Goal: Check status: Check status

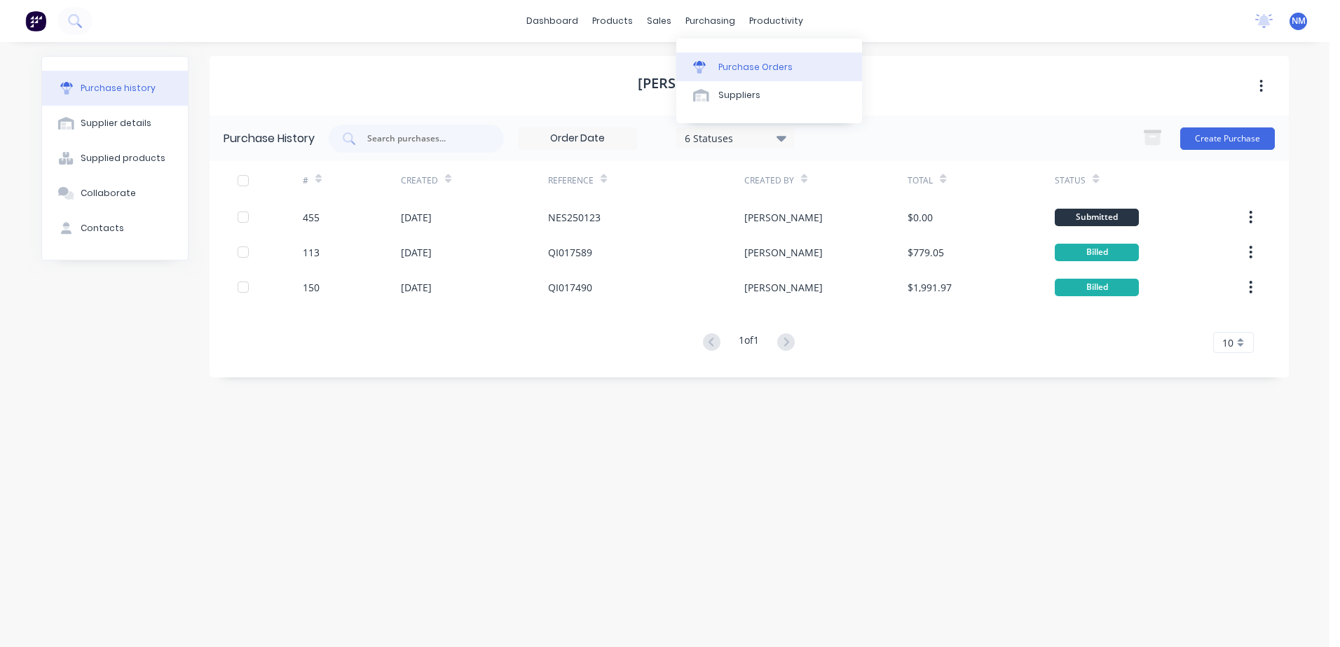
click at [733, 67] on div "Purchase Orders" at bounding box center [755, 67] width 74 height 13
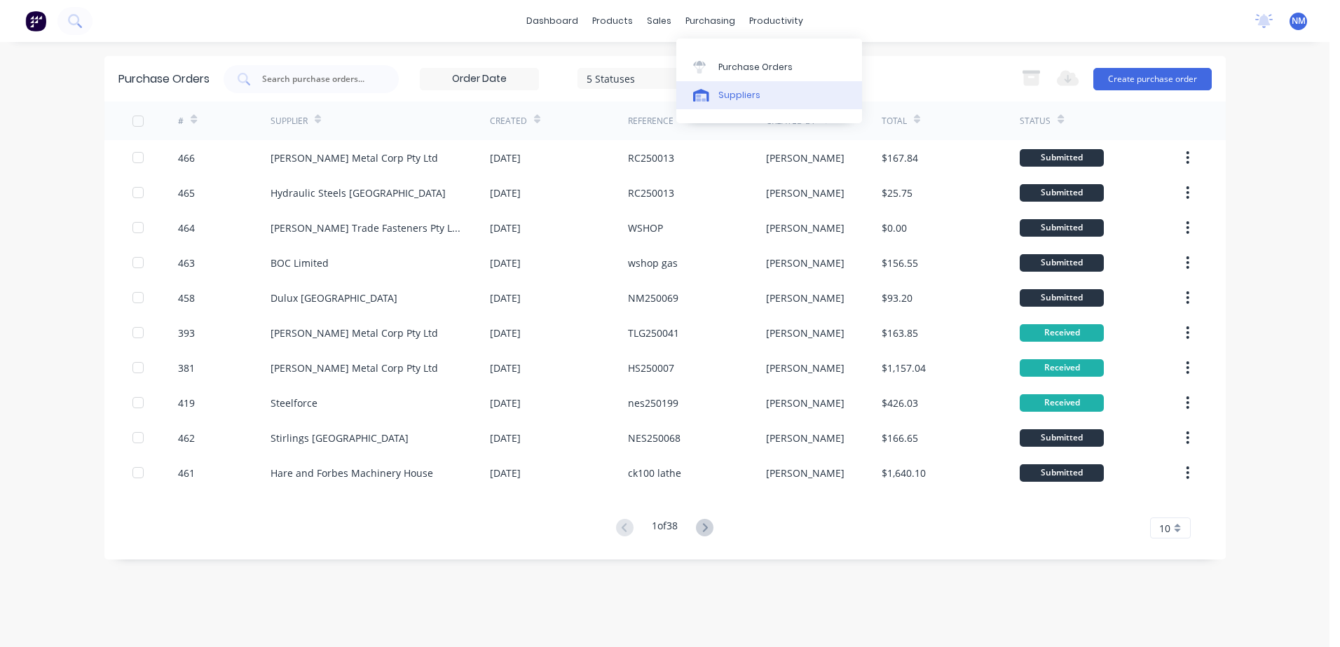
click at [723, 95] on div "Suppliers" at bounding box center [739, 95] width 42 height 13
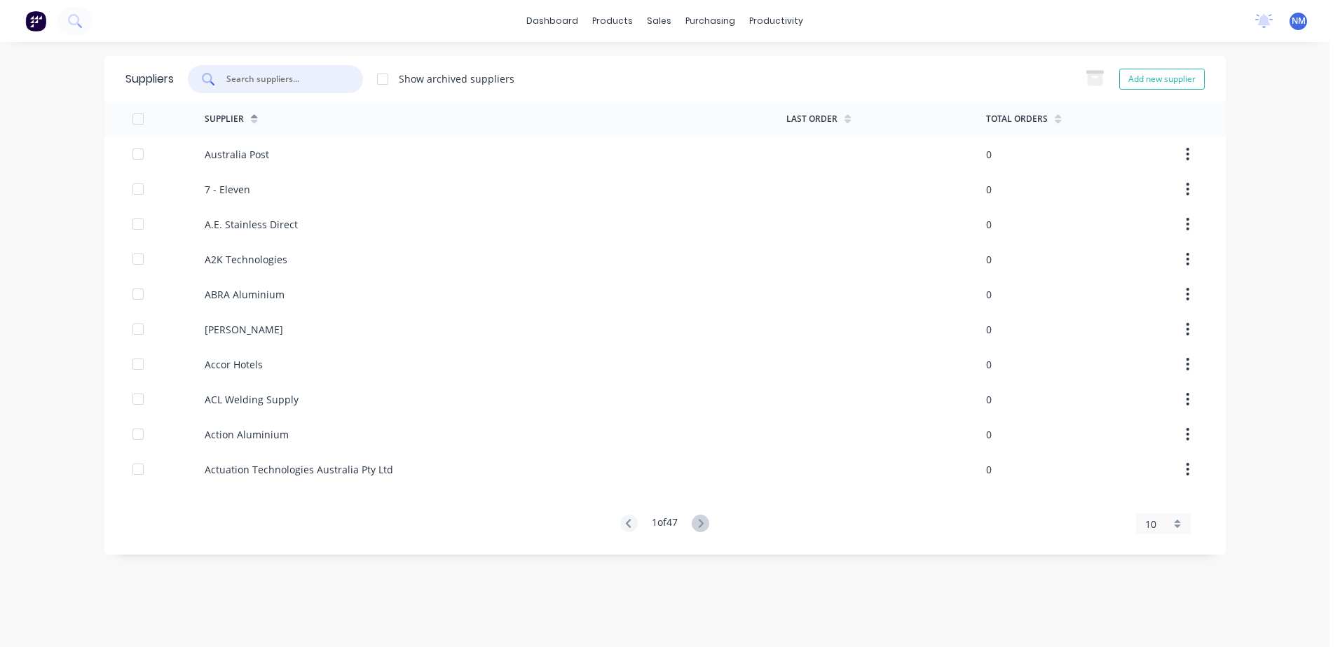
click at [258, 75] on input "text" at bounding box center [283, 79] width 116 height 14
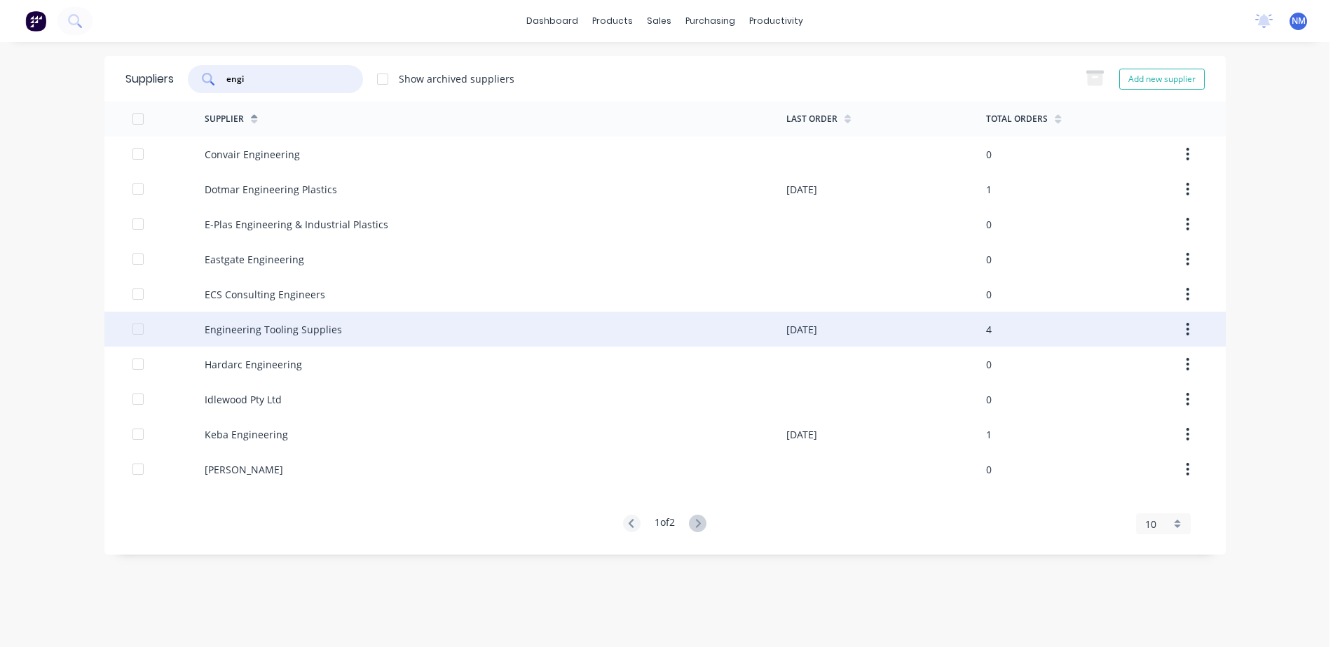
type input "engi"
click at [369, 326] on div "Engineering Tooling Supplies" at bounding box center [496, 329] width 582 height 35
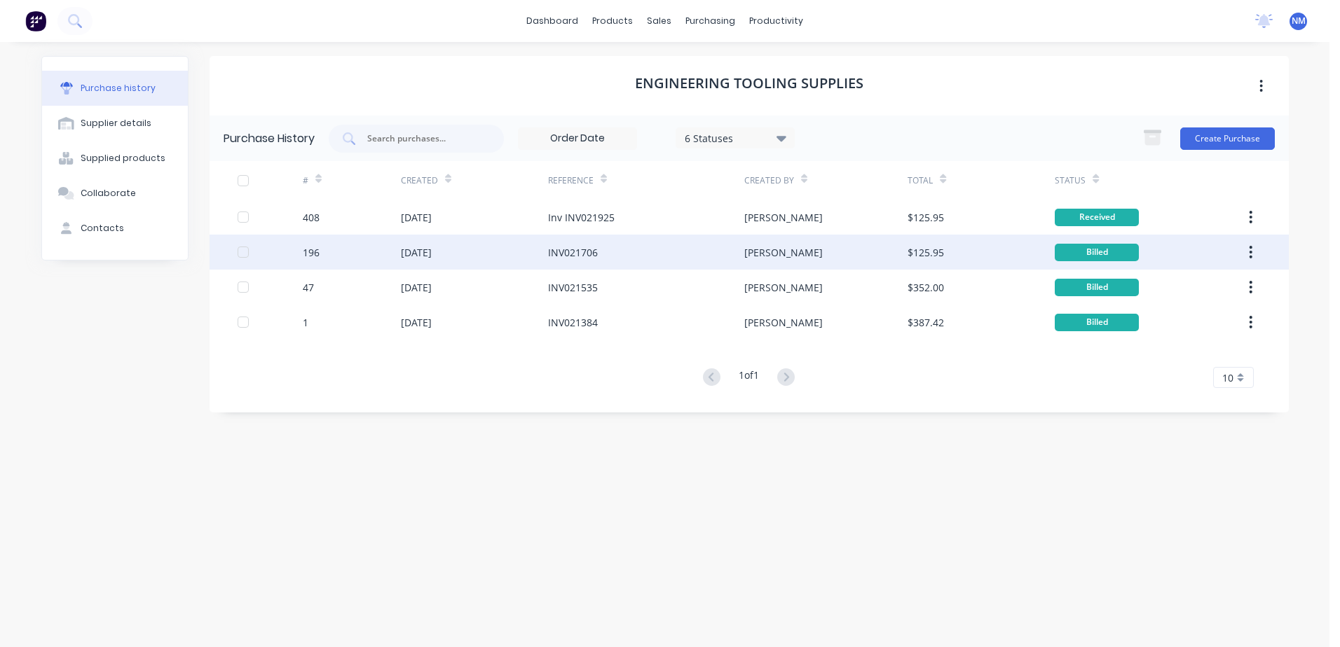
click at [623, 247] on div "INV021706" at bounding box center [646, 252] width 196 height 35
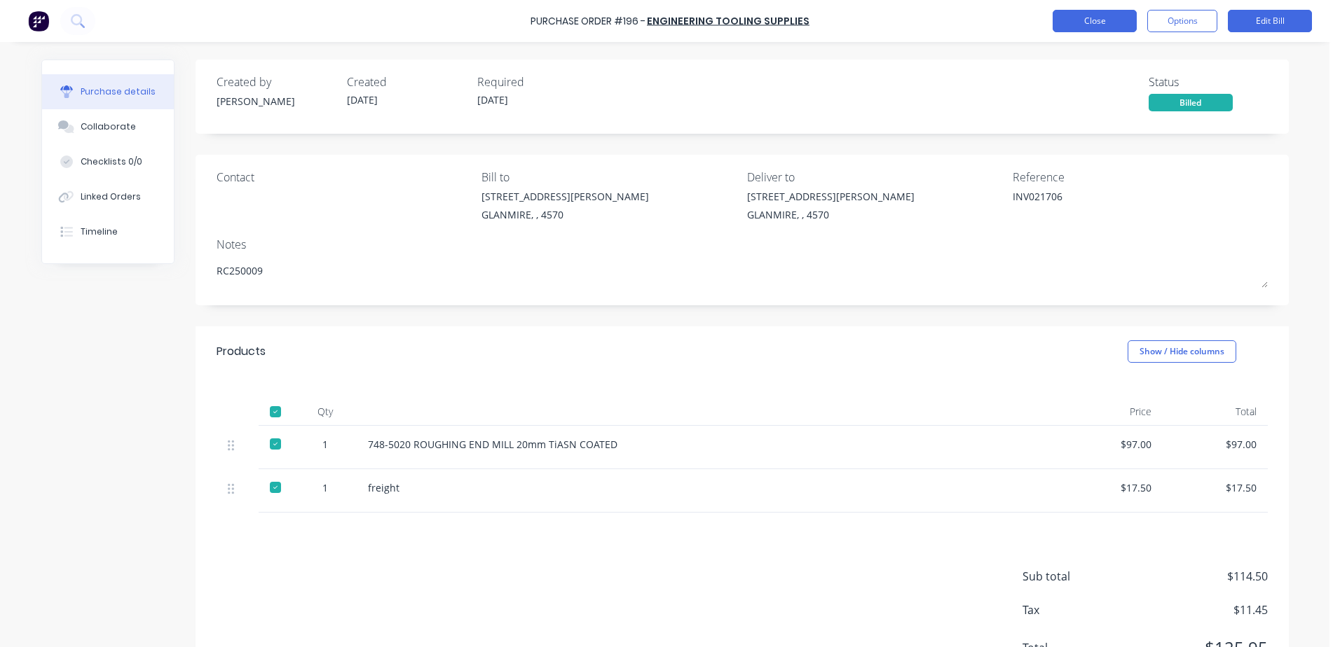
click at [1088, 29] on button "Close" at bounding box center [1094, 21] width 84 height 22
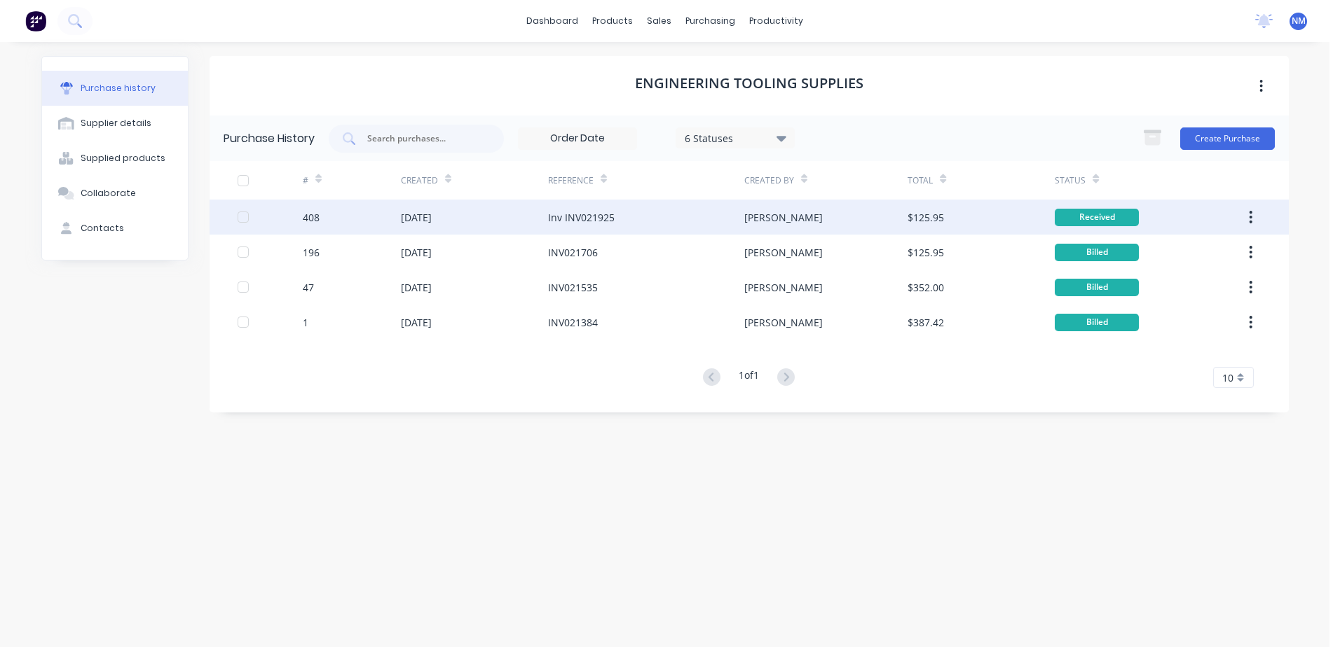
click at [592, 217] on div "Inv INV021925" at bounding box center [581, 217] width 67 height 15
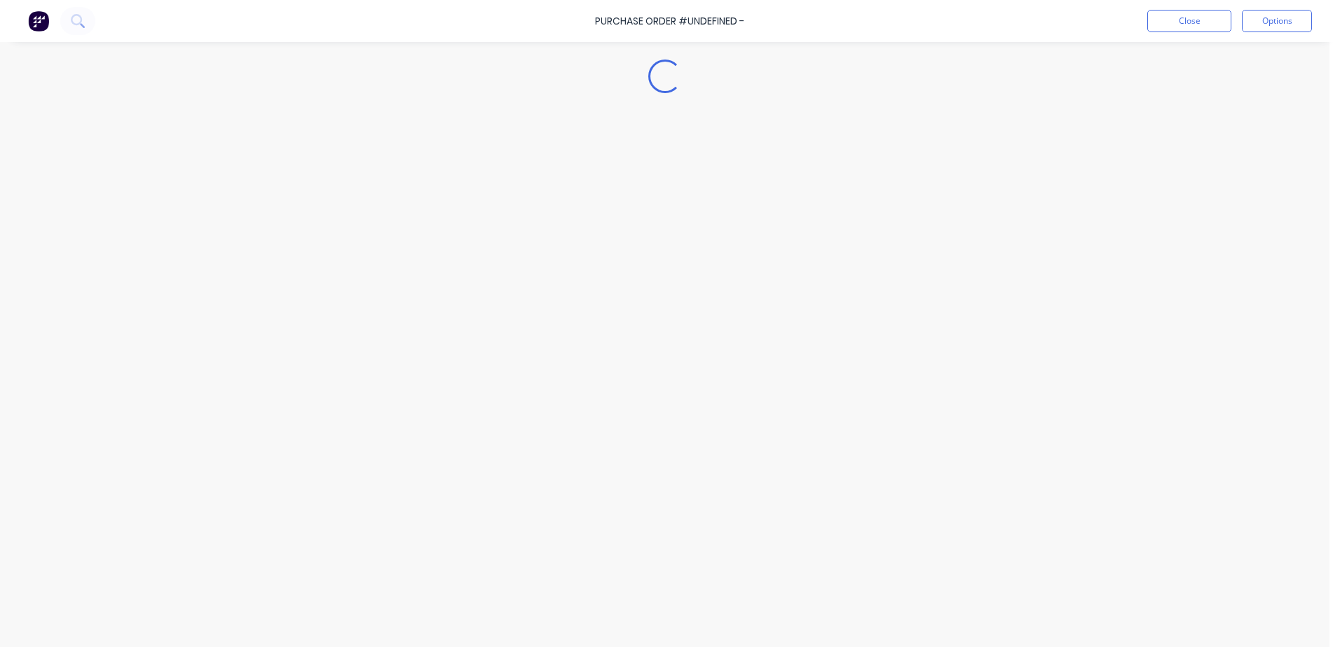
type textarea "x"
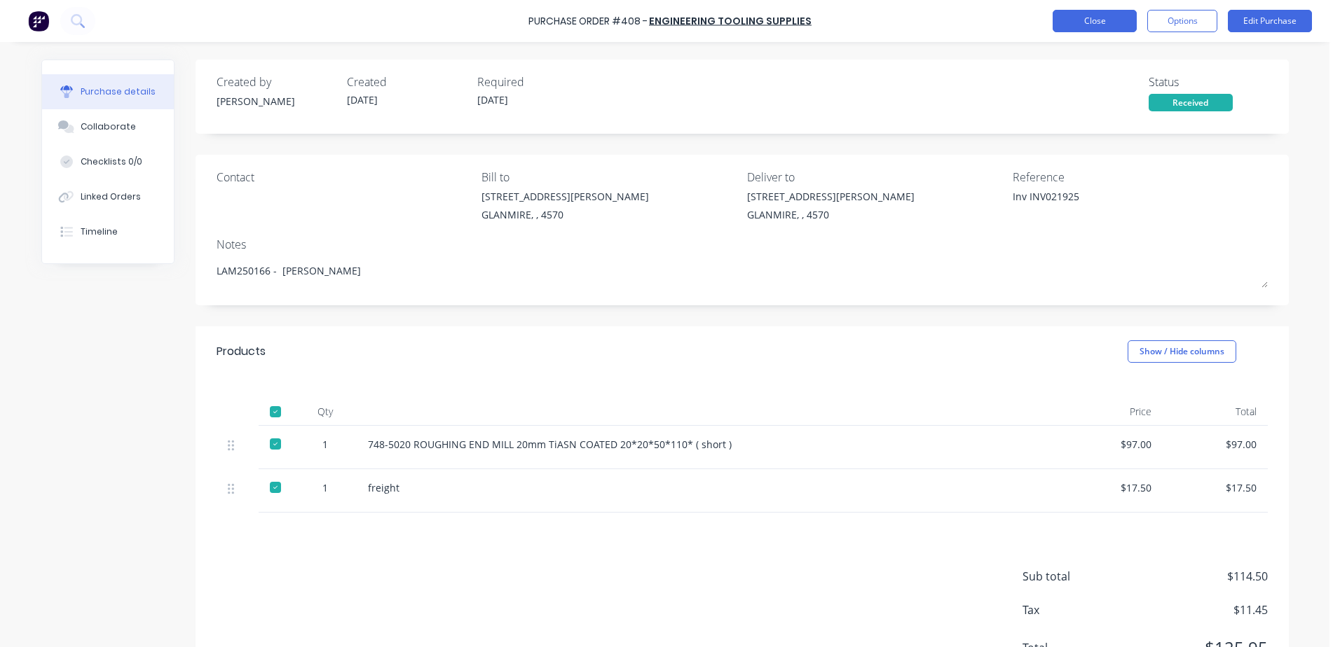
click at [1106, 25] on button "Close" at bounding box center [1094, 21] width 84 height 22
